Goal: Check status: Check status

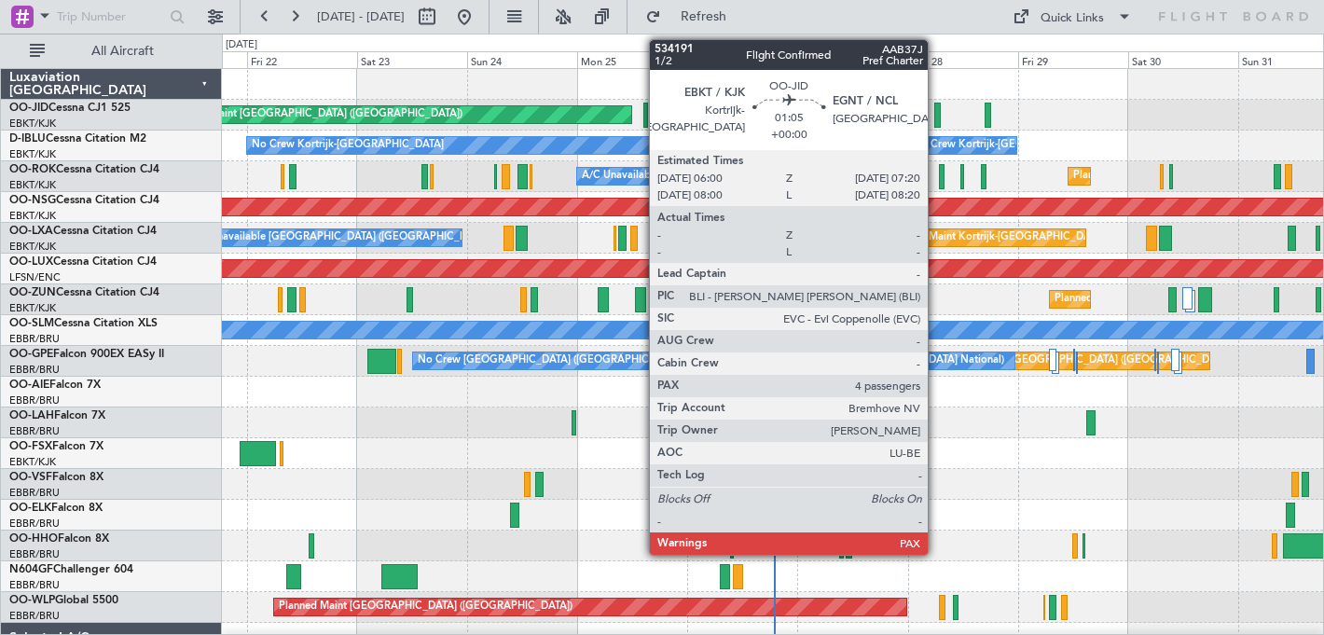
click at [936, 112] on div at bounding box center [937, 115] width 7 height 25
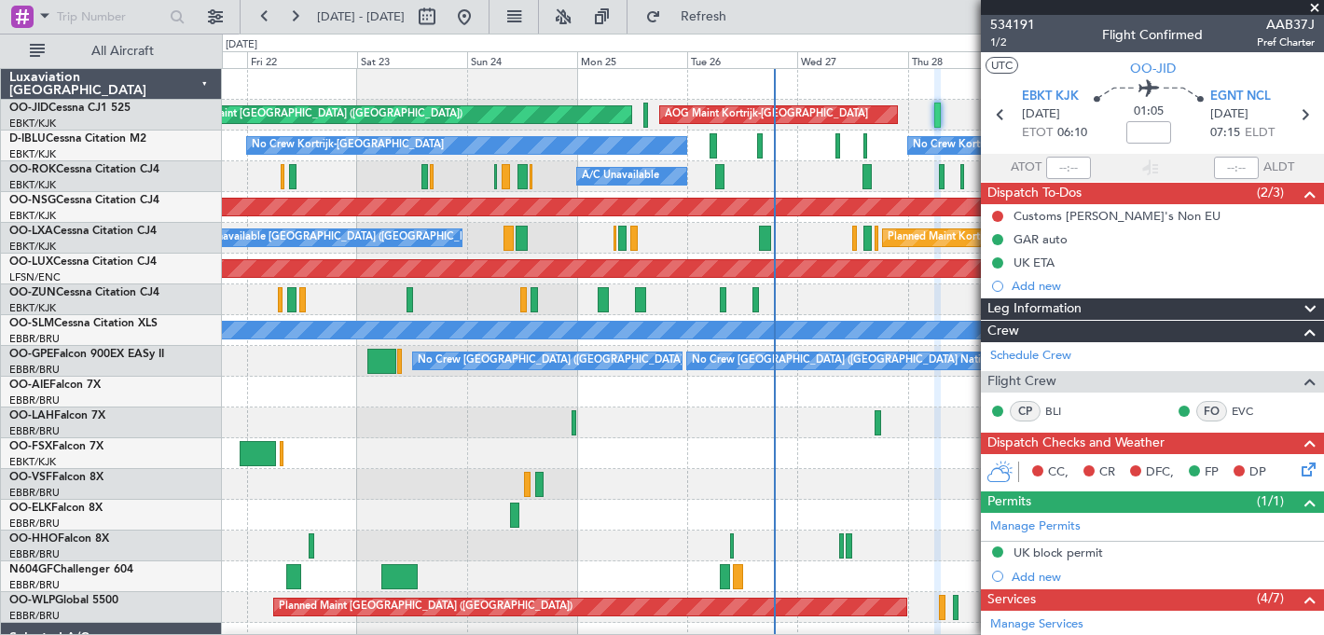
click at [940, 6] on div "[DATE] - [DATE] Refresh Quick Links All Aircraft" at bounding box center [662, 17] width 1324 height 34
click at [1317, 5] on span at bounding box center [1314, 8] width 19 height 17
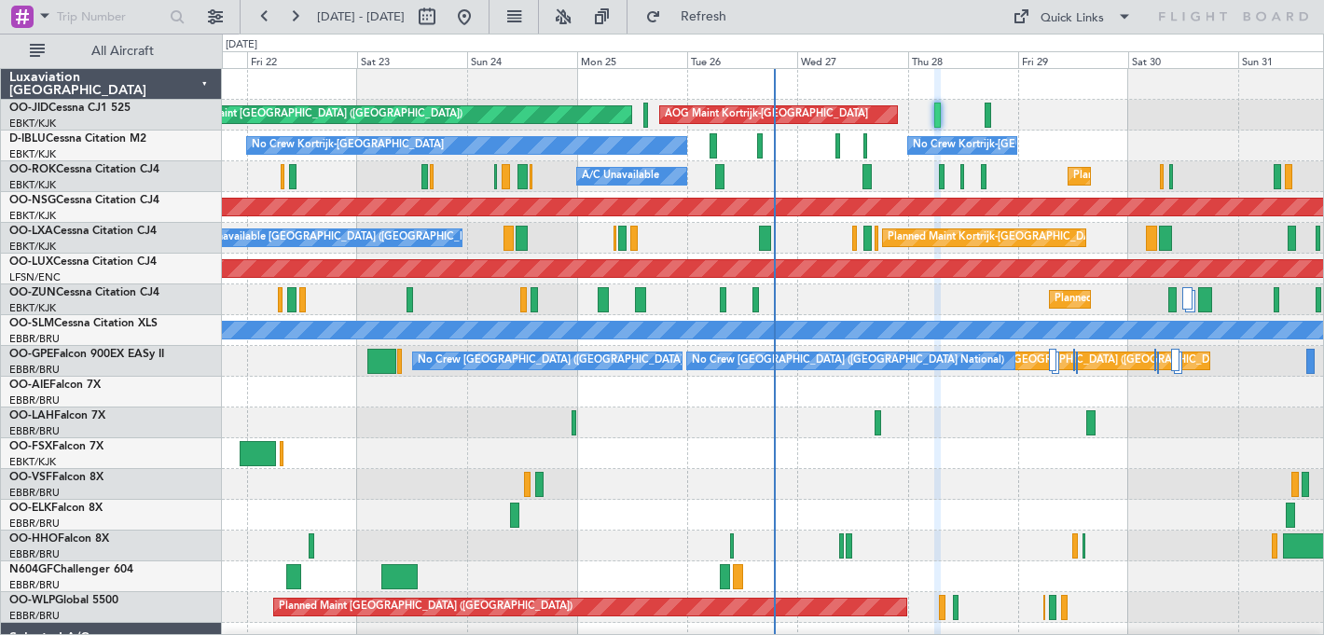
type input "0"
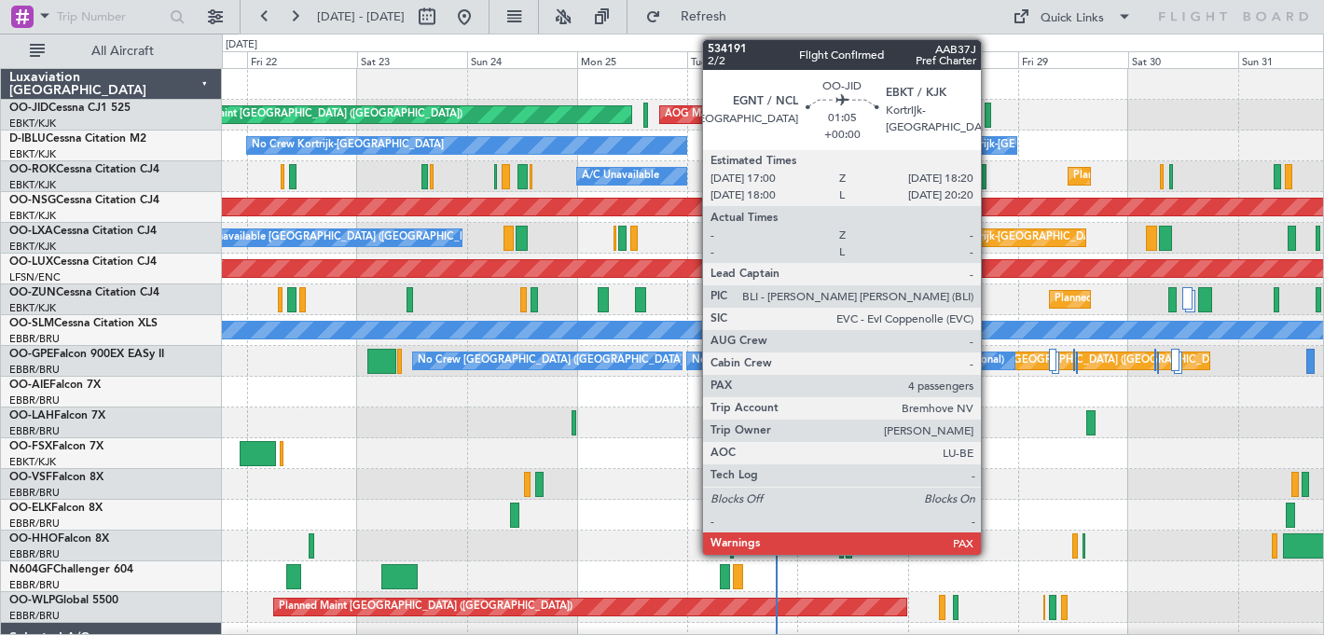
click at [989, 111] on div at bounding box center [987, 115] width 7 height 25
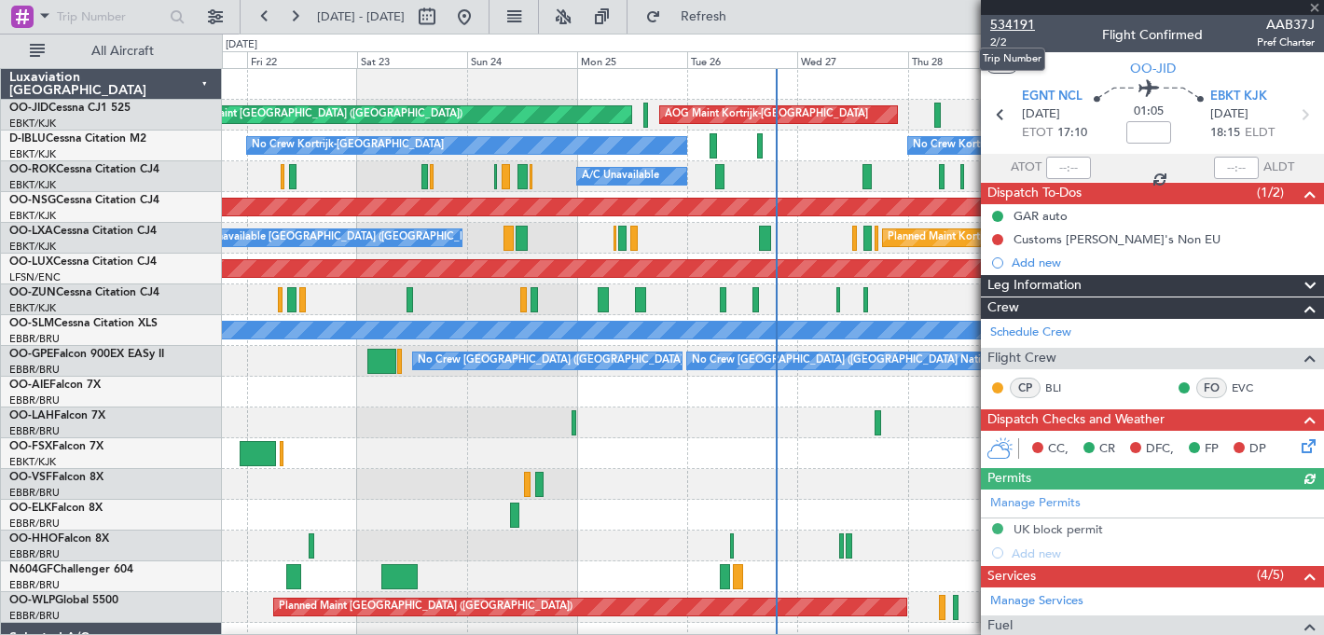
click at [1017, 27] on span "534191" at bounding box center [1012, 25] width 45 height 20
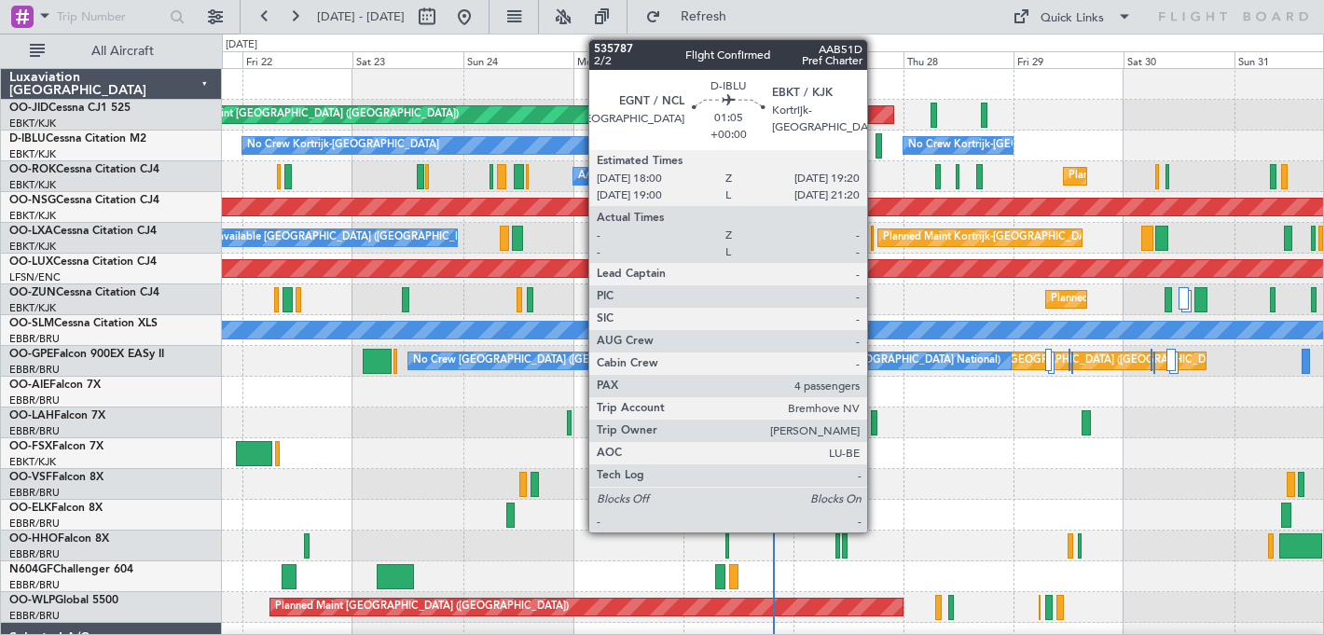
click at [875, 142] on div at bounding box center [878, 145] width 7 height 25
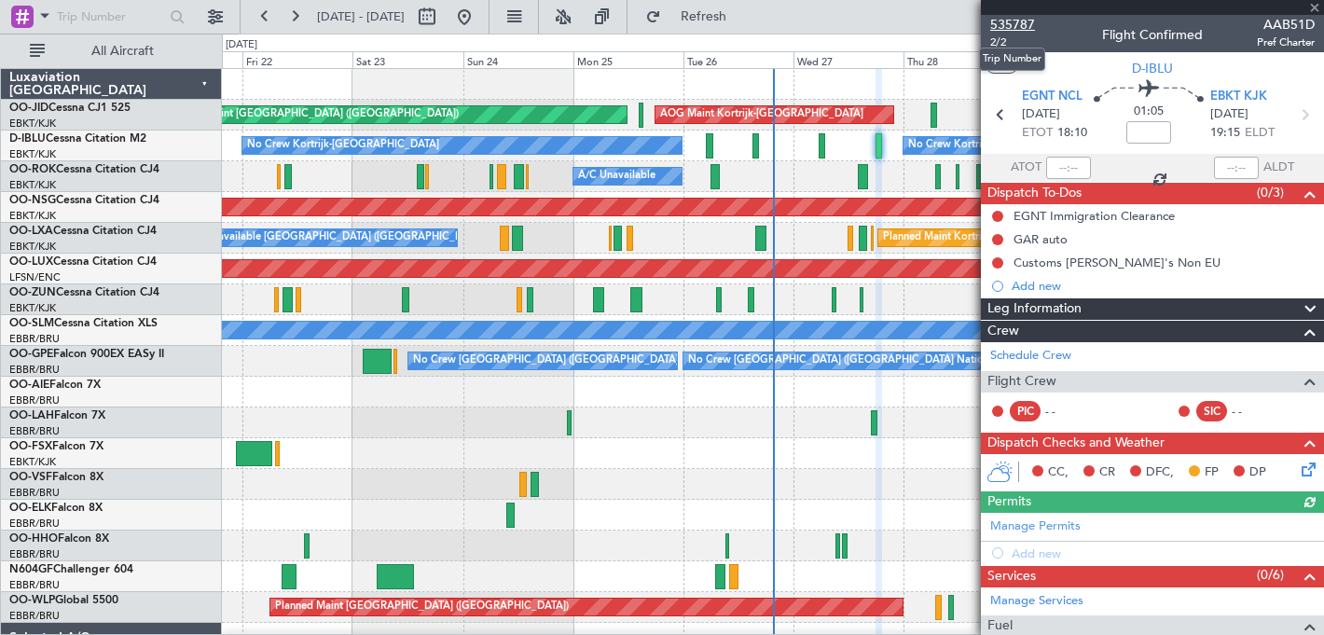
click at [1012, 24] on span "535787" at bounding box center [1012, 25] width 45 height 20
